Goal: Obtain resource: Download file/media

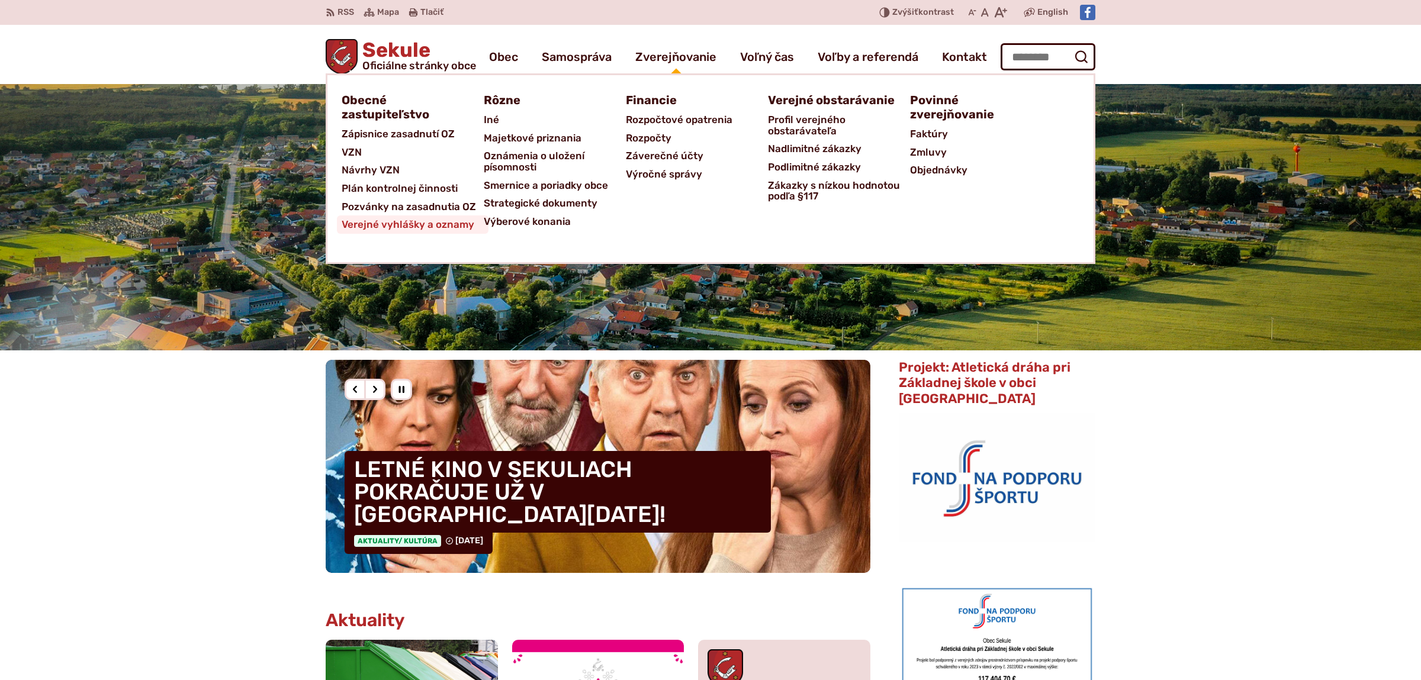
click at [443, 221] on span "Verejné vyhlášky a oznamy" at bounding box center [408, 224] width 133 height 18
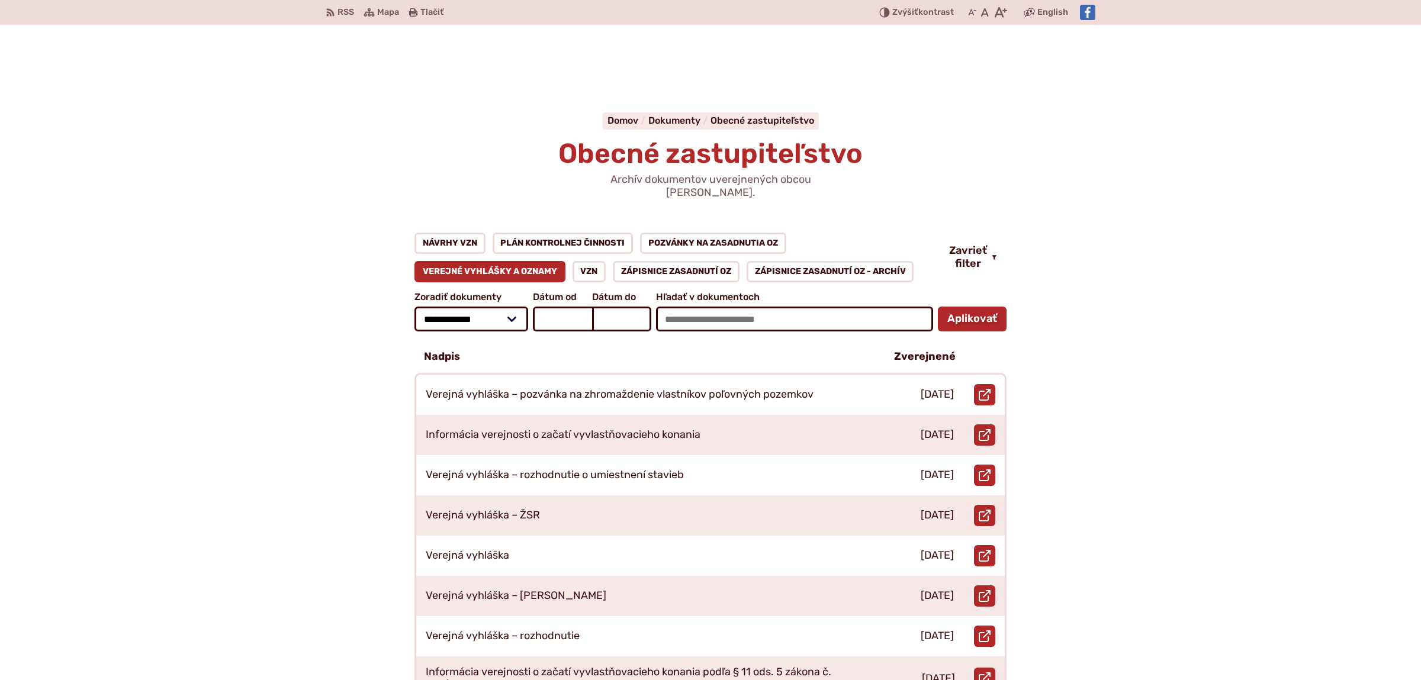
scroll to position [62, 0]
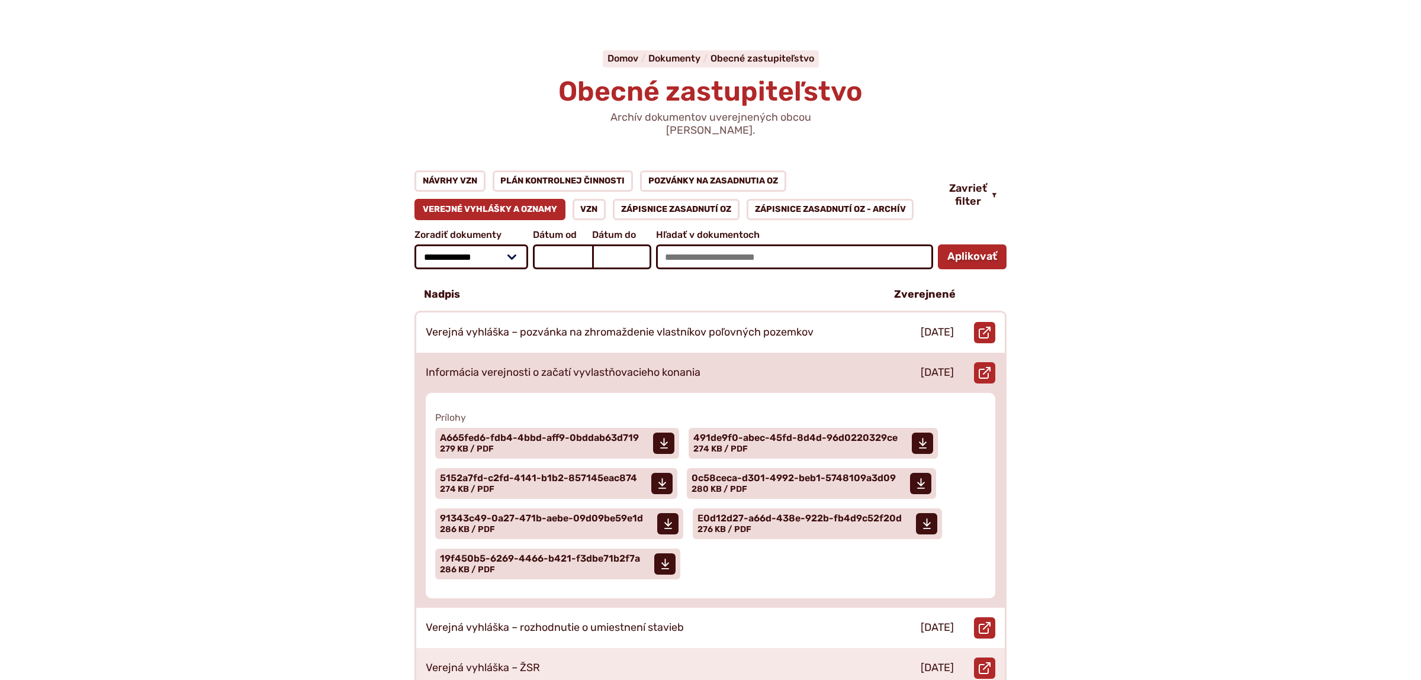
click at [648, 366] on p "Informácia verejnosti o začatí vyvlastňovacieho konania" at bounding box center [563, 372] width 275 height 13
click at [545, 433] on span "A665fed6-fdb4-4bbd-aff9-0bddab63d719" at bounding box center [539, 437] width 199 height 9
click at [728, 433] on span "491de9f0-abec-45fd-8d4d-96d0220329ce" at bounding box center [795, 437] width 204 height 9
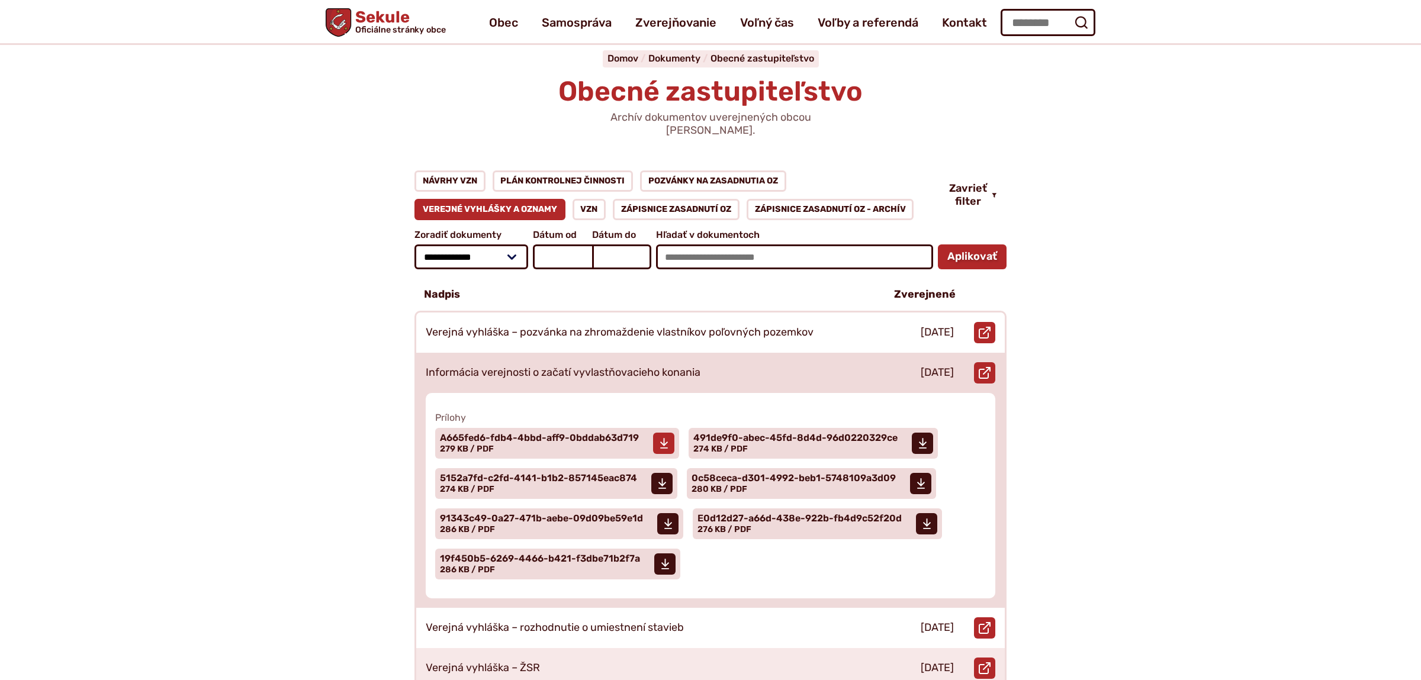
click at [521, 433] on span "A665fed6-fdb4-4bbd-aff9-0bddab63d719" at bounding box center [539, 437] width 199 height 9
click at [819, 433] on span "491de9f0-abec-45fd-8d4d-96d0220329ce" at bounding box center [795, 437] width 204 height 9
click at [548, 474] on span "5152a7fd-c2fd-4141-b1b2-857145eac874" at bounding box center [538, 478] width 197 height 9
click at [778, 474] on span "0c58ceca-d301-4992-beb1-5748109a3d09" at bounding box center [793, 478] width 204 height 9
click at [768, 474] on span "0c58ceca-d301-4992-beb1-5748109a3d09" at bounding box center [793, 478] width 204 height 9
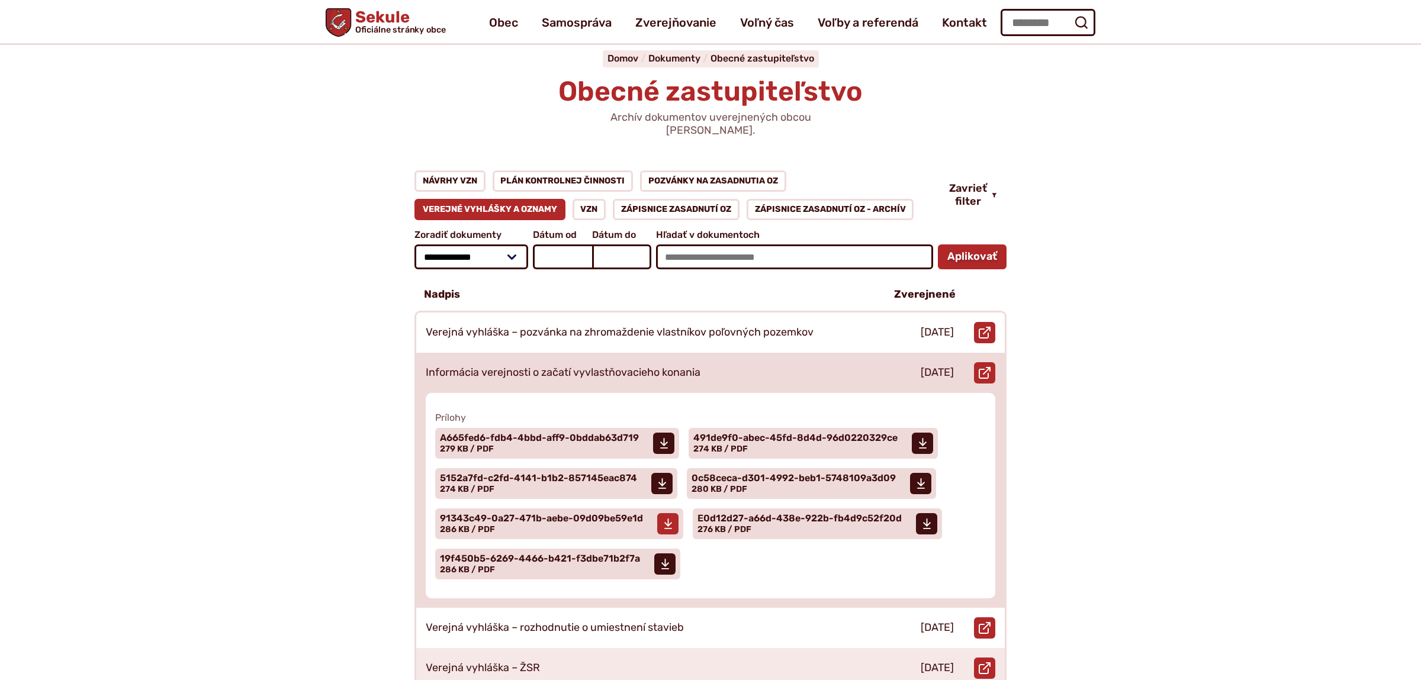
click at [589, 512] on span "91343c49-0a27-471b-aebe-09d09be59e1d Veľkosť a typ súboru 286 KB / PDF" at bounding box center [541, 524] width 203 height 30
click at [717, 524] on span "Veľkosť a typ súboru 276 KB / PDF" at bounding box center [724, 529] width 54 height 10
click at [573, 552] on span "19f450b5-6269-4466-b421-f3dbe71b2f7a Veľkosť a typ súboru 286 KB / PDF" at bounding box center [540, 564] width 200 height 30
